Goal: Information Seeking & Learning: Check status

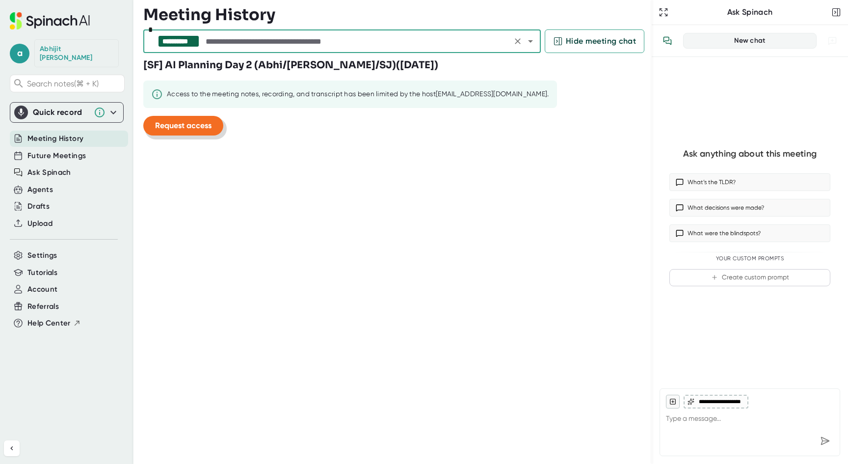
click at [174, 124] on span "Request access" at bounding box center [183, 125] width 56 height 9
click at [235, 44] on input "text" at bounding box center [357, 41] width 306 height 14
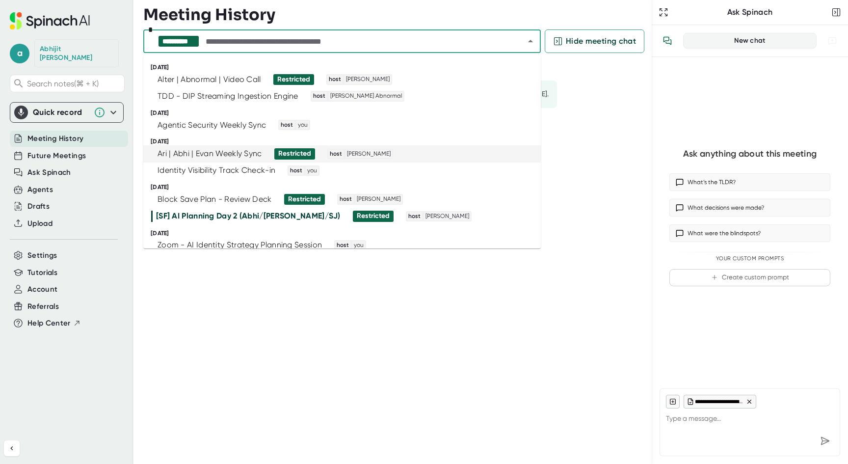
click at [616, 193] on div "**********" at bounding box center [397, 232] width 508 height 464
